Goal: Browse casually

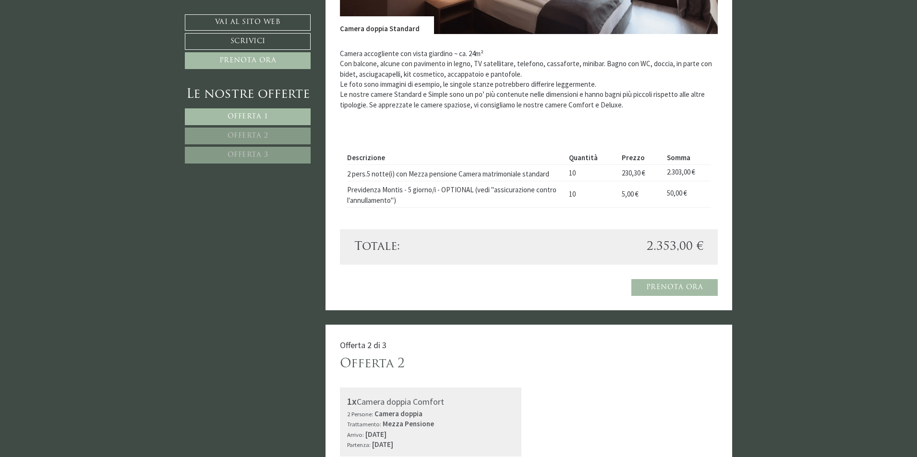
scroll to position [576, 0]
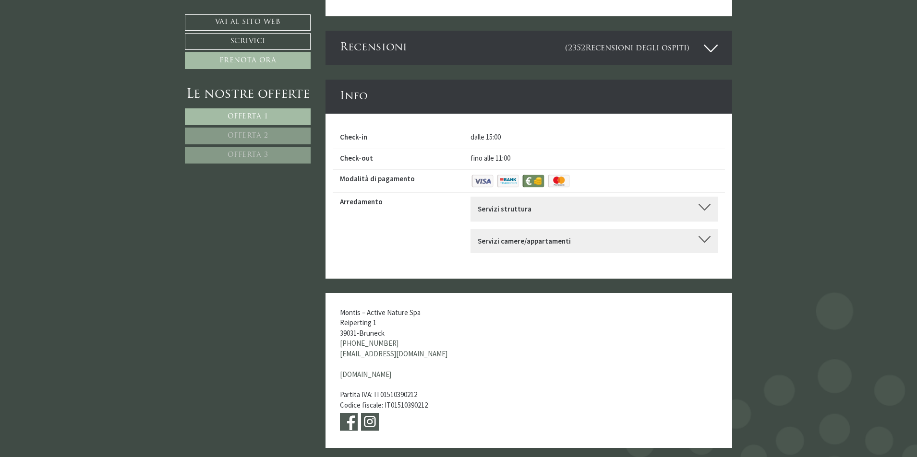
scroll to position [3648, 0]
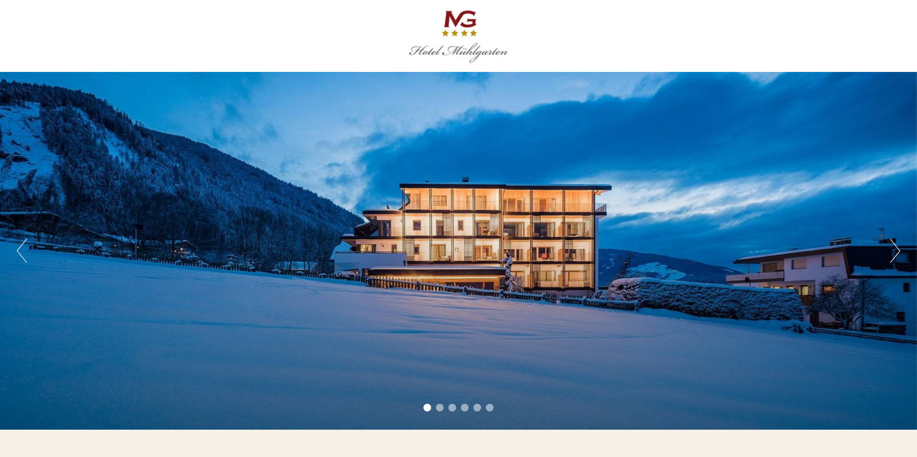
click at [897, 249] on button "Next" at bounding box center [895, 251] width 10 height 24
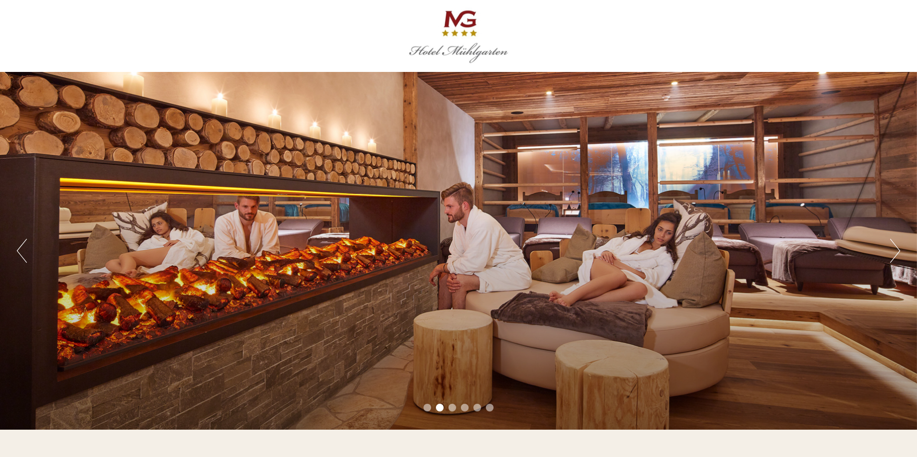
click at [897, 250] on button "Next" at bounding box center [895, 251] width 10 height 24
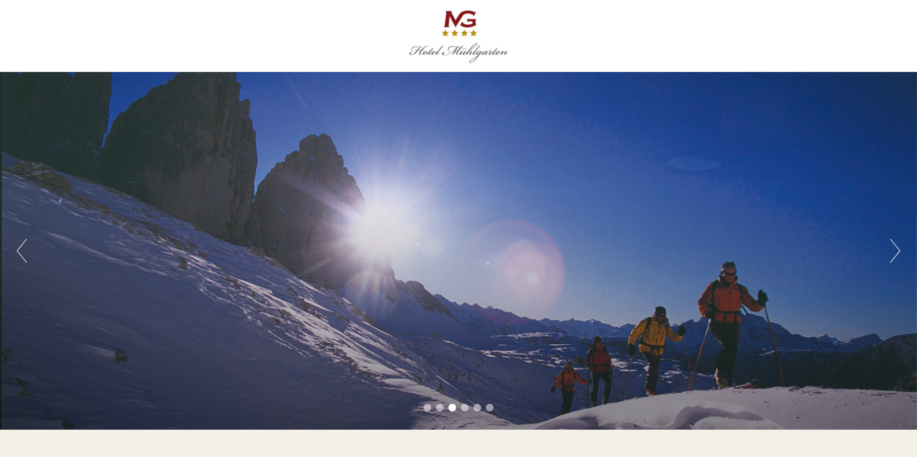
click at [897, 250] on button "Next" at bounding box center [895, 251] width 10 height 24
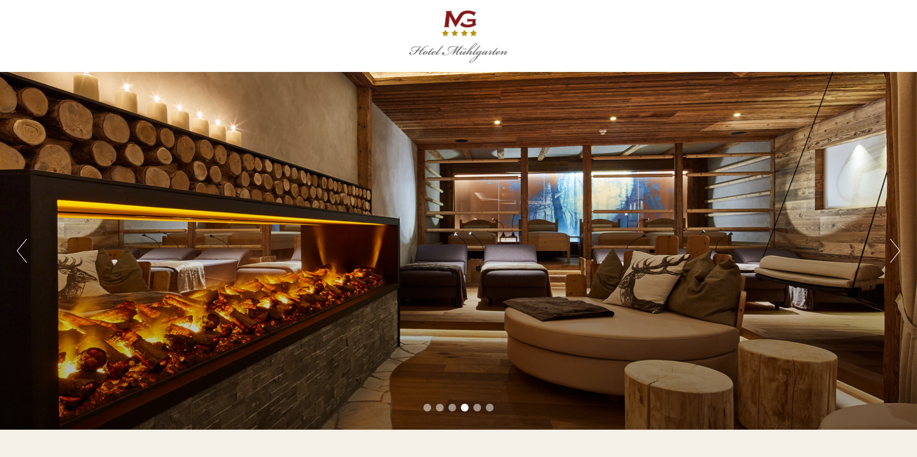
click at [897, 250] on button "Next" at bounding box center [895, 251] width 10 height 24
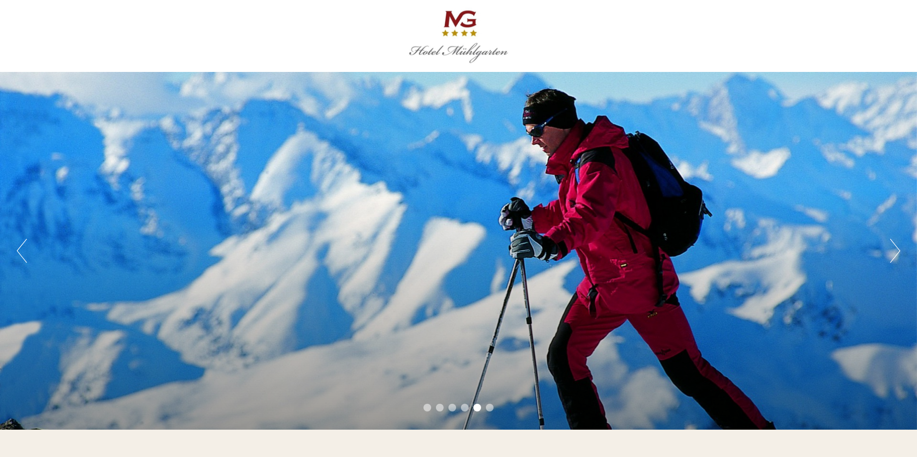
click at [897, 250] on button "Next" at bounding box center [895, 251] width 10 height 24
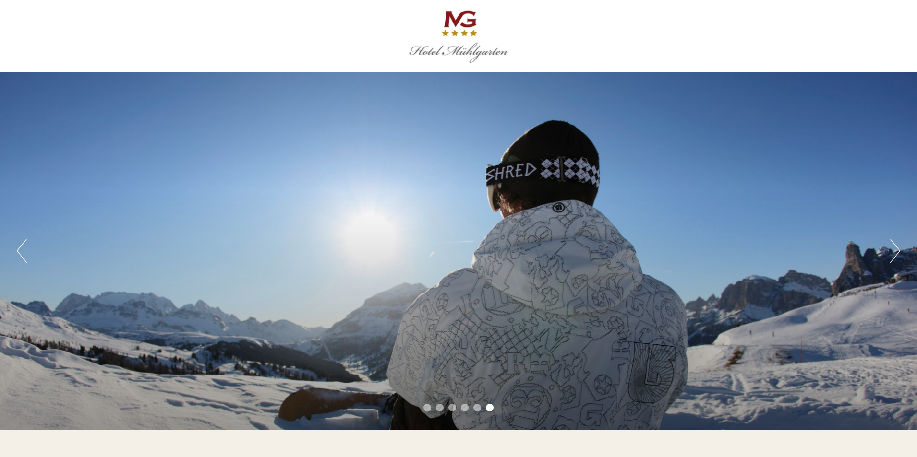
click at [897, 250] on button "Next" at bounding box center [895, 251] width 10 height 24
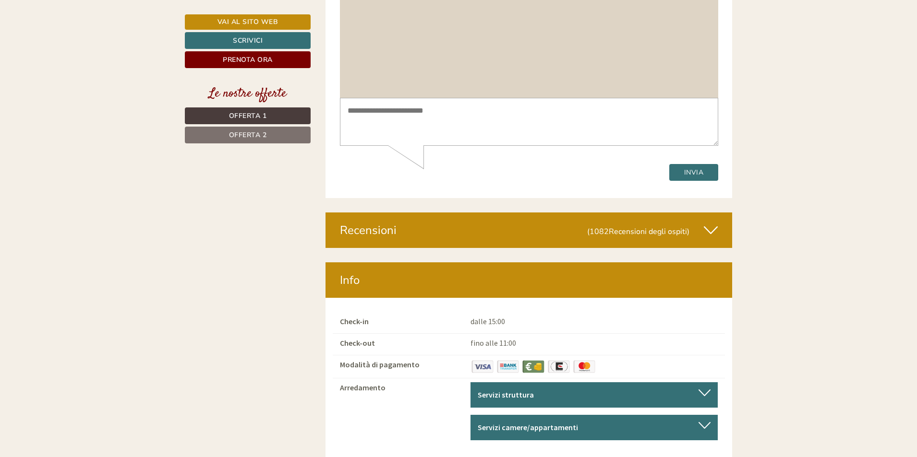
scroll to position [3456, 0]
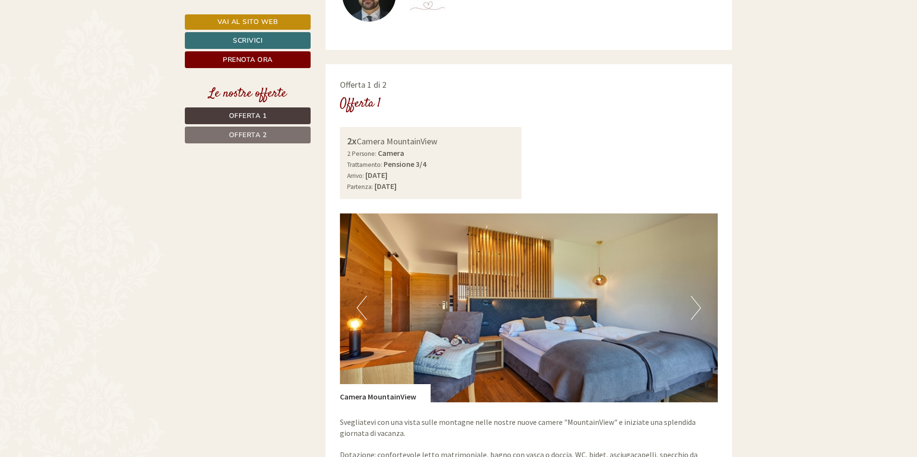
scroll to position [672, 0]
